Goal: Navigation & Orientation: Find specific page/section

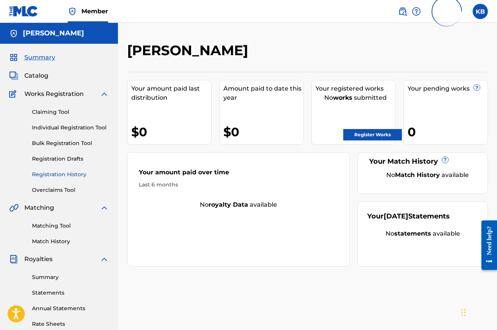
click at [62, 175] on link "Registration History" at bounding box center [70, 175] width 77 height 8
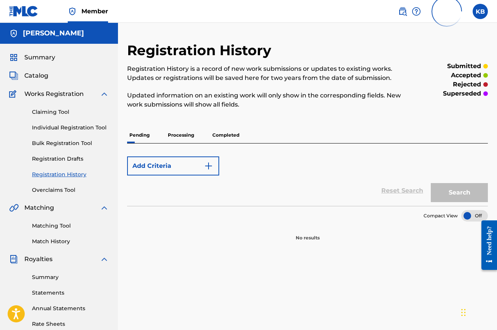
click at [182, 138] on p "Processing" at bounding box center [181, 135] width 31 height 16
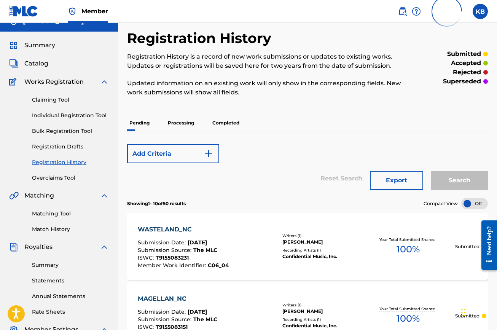
scroll to position [13, 0]
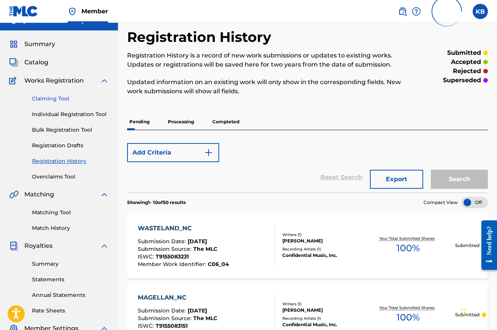
click at [48, 101] on link "Claiming Tool" at bounding box center [70, 99] width 77 height 8
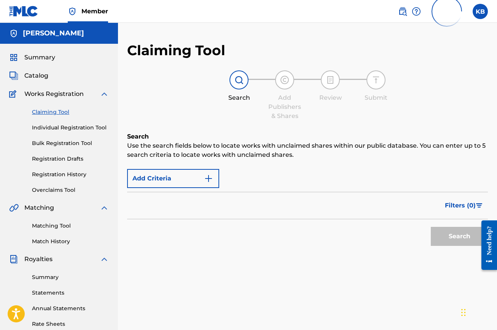
click at [284, 79] on img at bounding box center [284, 79] width 9 height 9
click at [40, 77] on span "Catalog" at bounding box center [36, 75] width 24 height 9
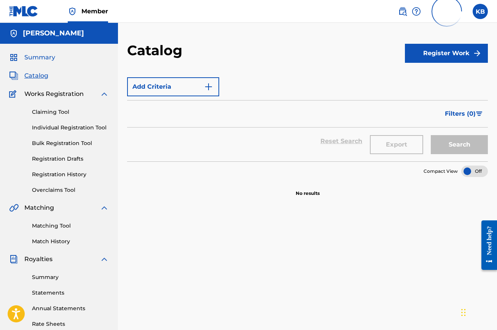
click at [43, 61] on span "Summary" at bounding box center [39, 57] width 31 height 9
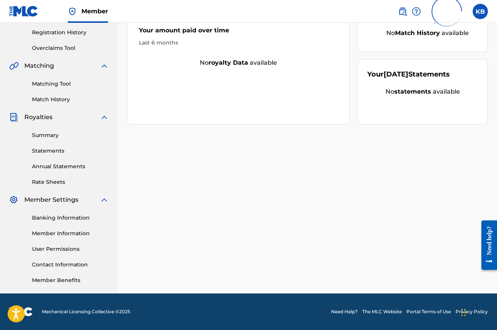
scroll to position [142, 0]
click at [66, 236] on link "Member Information" at bounding box center [70, 234] width 77 height 8
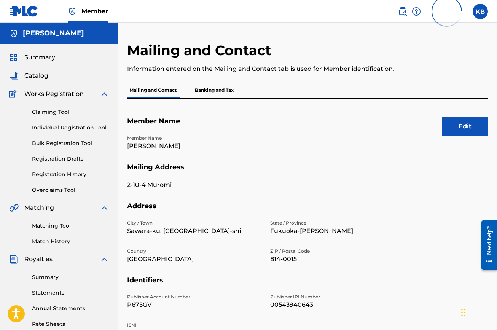
click at [211, 90] on p "Banking and Tax" at bounding box center [214, 90] width 43 height 16
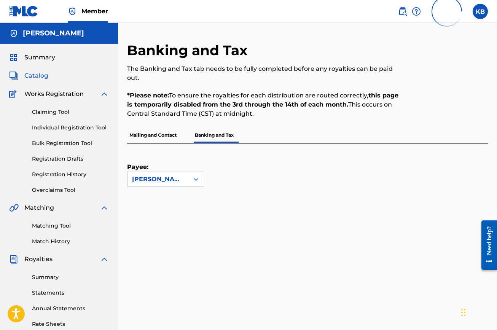
click at [40, 77] on span "Catalog" at bounding box center [36, 75] width 24 height 9
